Goal: Information Seeking & Learning: Learn about a topic

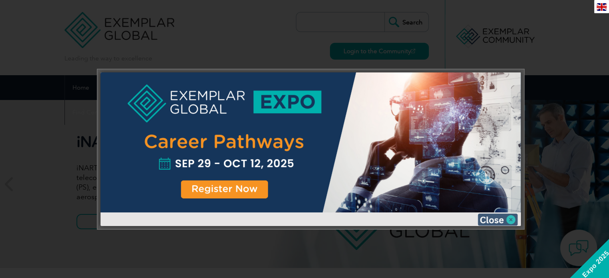
click at [513, 223] on img at bounding box center [498, 220] width 40 height 12
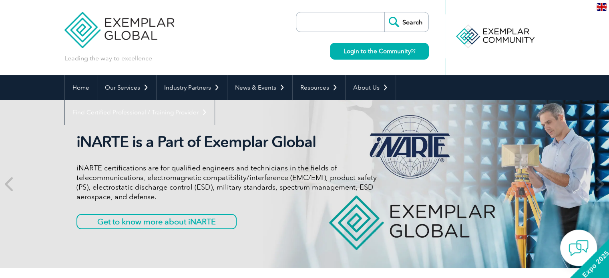
click at [602, 9] on img at bounding box center [602, 7] width 10 height 8
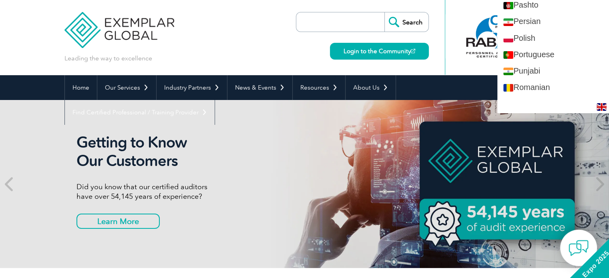
scroll to position [1121, 0]
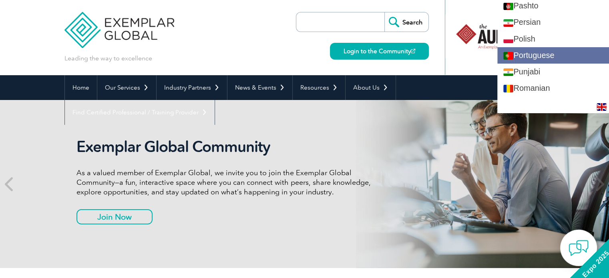
click at [556, 52] on link "Portuguese" at bounding box center [553, 55] width 112 height 16
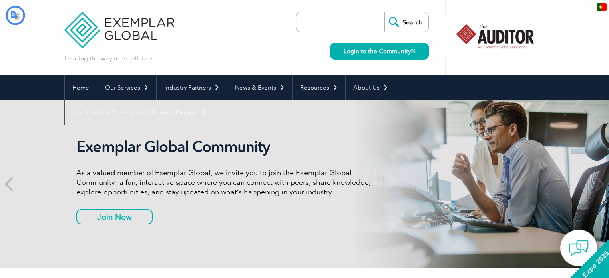
scroll to position [0, 0]
type input "Procurar"
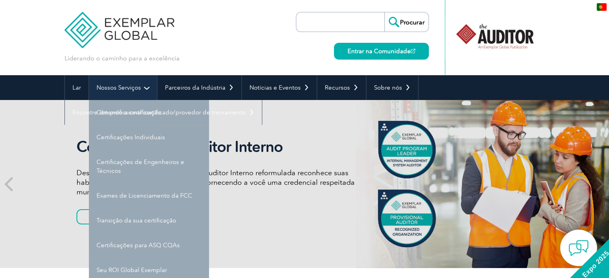
click at [137, 88] on font "Nossos Serviços" at bounding box center [119, 87] width 44 height 7
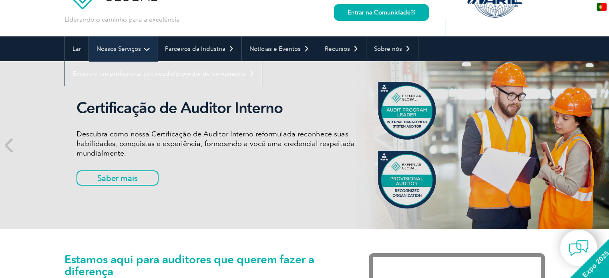
scroll to position [40, 0]
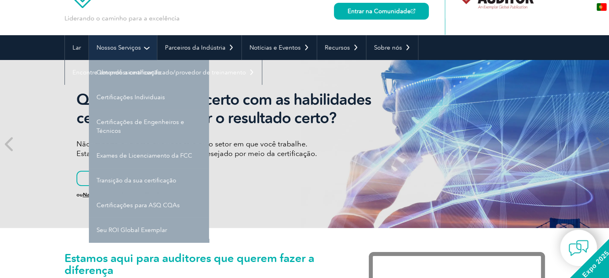
click at [131, 47] on font "Nossos Serviços" at bounding box center [119, 47] width 44 height 7
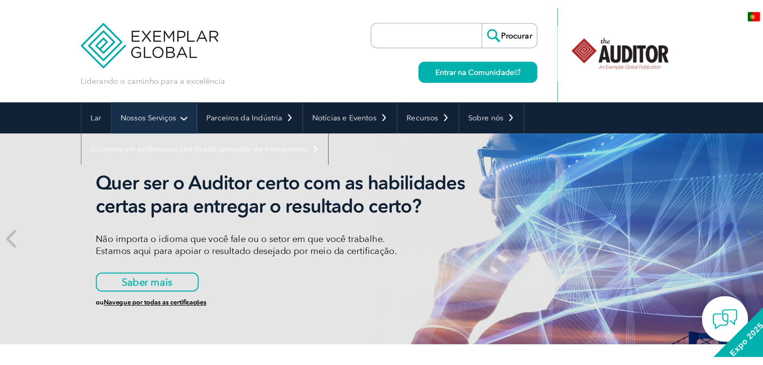
scroll to position [0, 0]
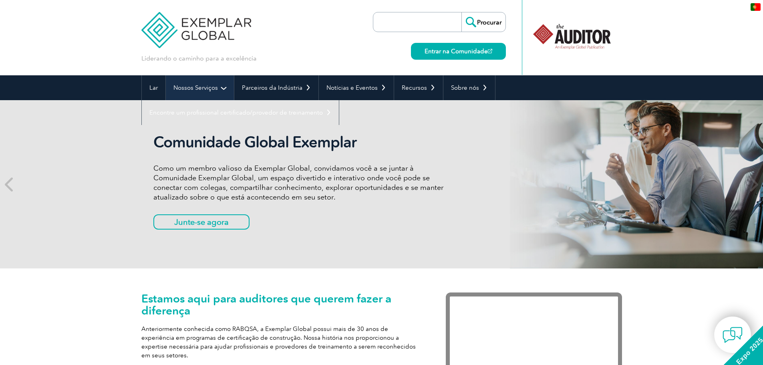
click at [220, 87] on link "Nossos Serviços" at bounding box center [200, 87] width 68 height 25
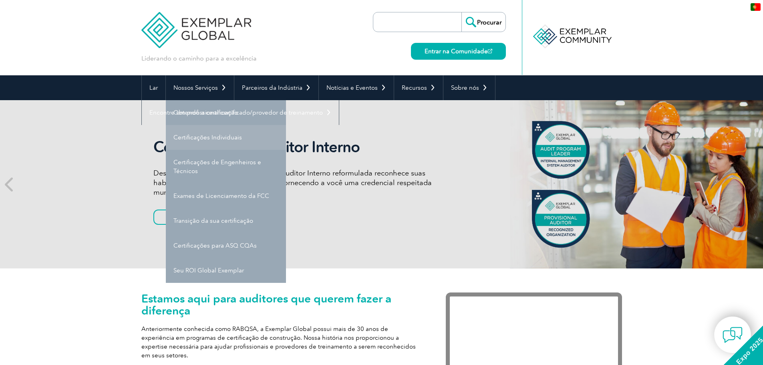
click at [225, 138] on font "Certificações Individuais" at bounding box center [207, 137] width 68 height 7
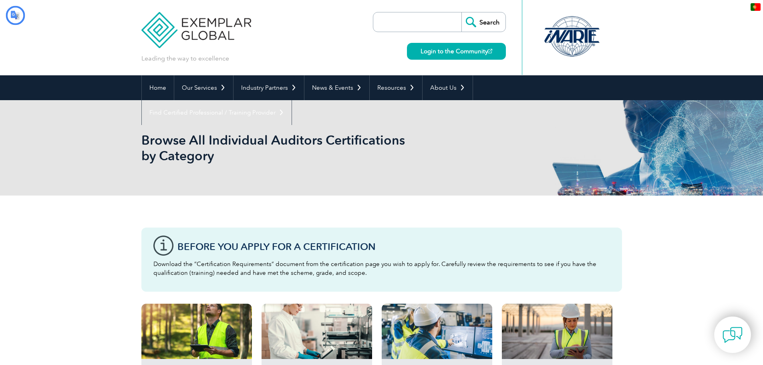
type input "Procurar"
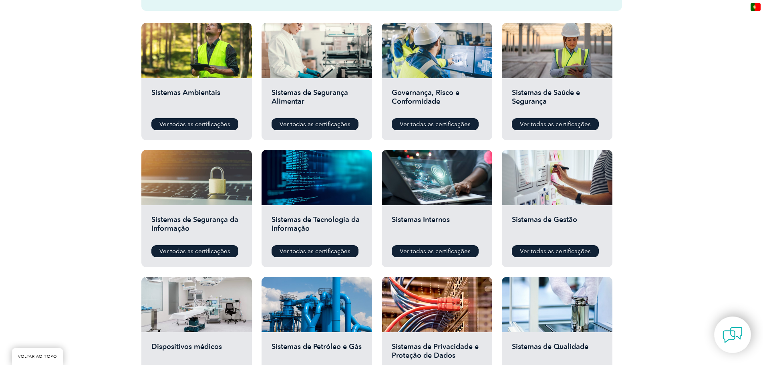
scroll to position [280, 0]
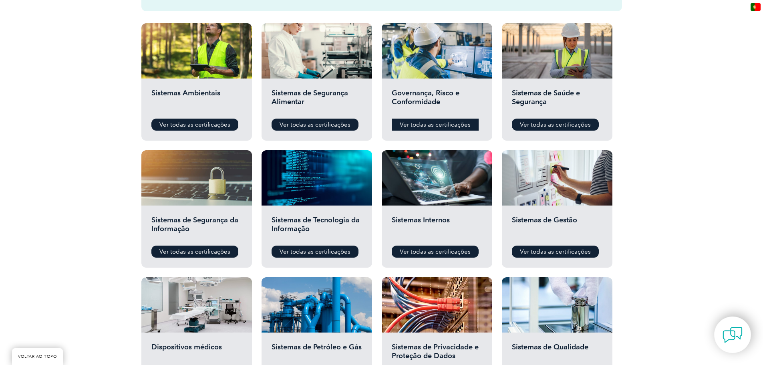
click at [429, 124] on font "Ver todas as certificações" at bounding box center [435, 124] width 71 height 7
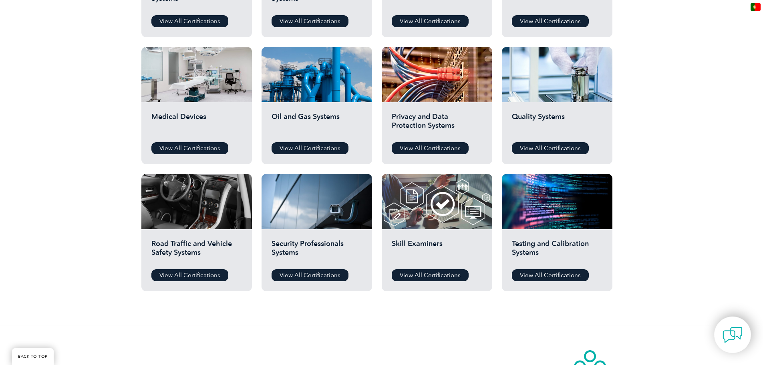
scroll to position [481, 0]
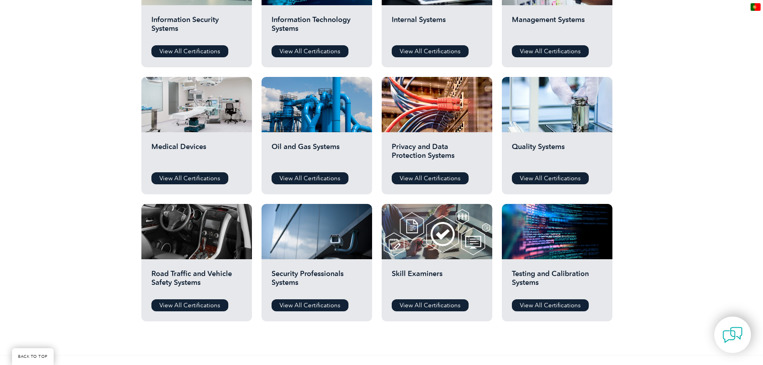
click at [754, 3] on div "pt" at bounding box center [755, 6] width 15 height 13
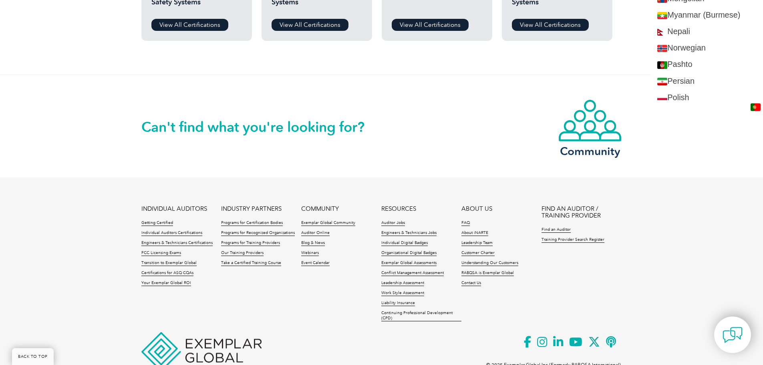
scroll to position [1078, 0]
click at [717, 171] on div "Can't find what you're looking for? Community" at bounding box center [381, 125] width 763 height 103
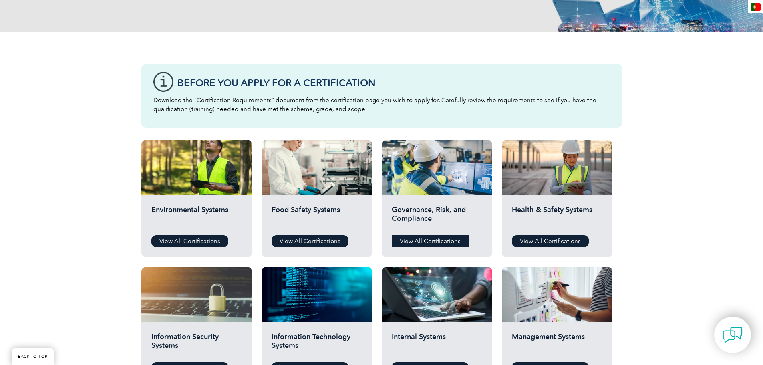
scroll to position [160, 0]
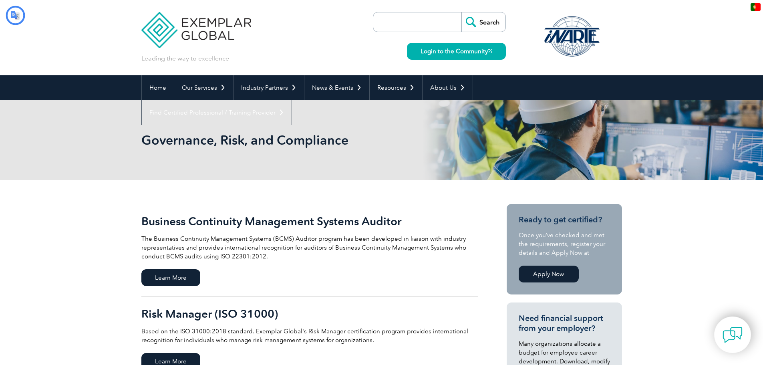
type input "Procurar"
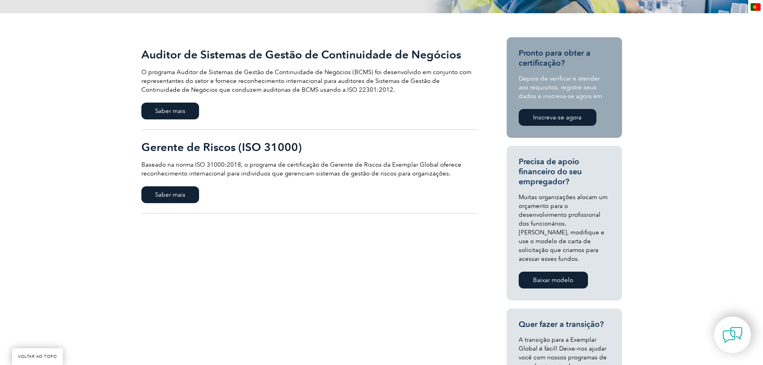
scroll to position [80, 0]
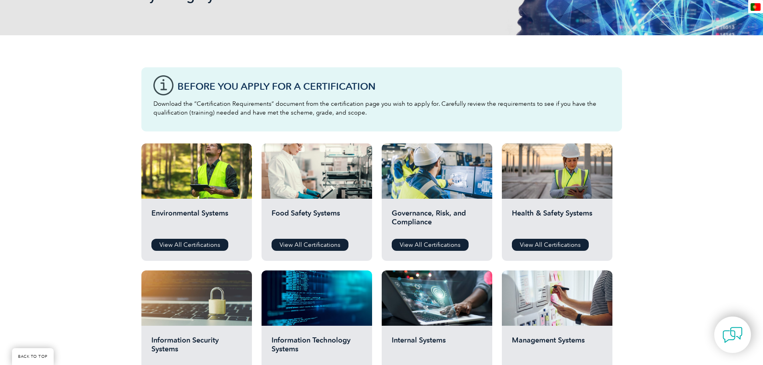
type input "Procurar"
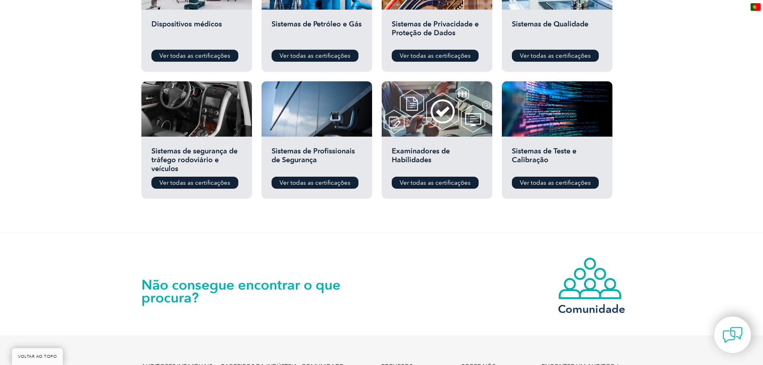
scroll to position [641, 0]
